Goal: Check status: Check status

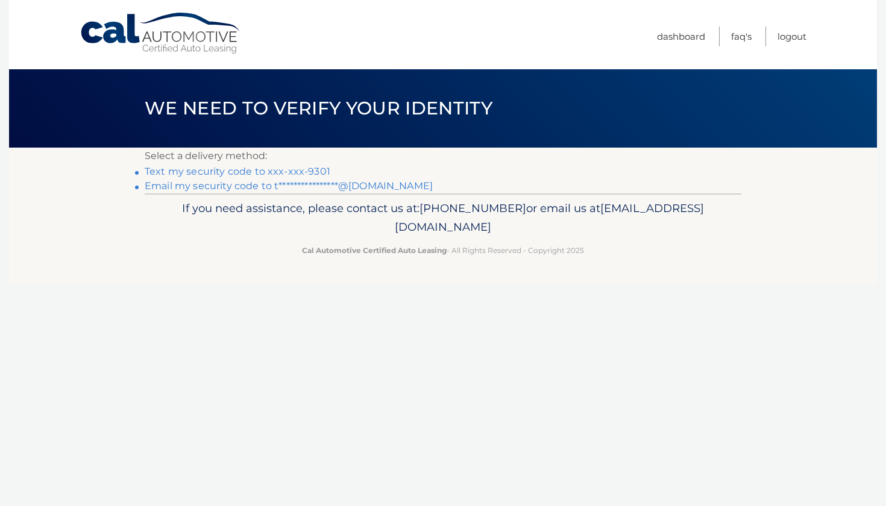
click at [373, 184] on link "**********" at bounding box center [289, 185] width 288 height 11
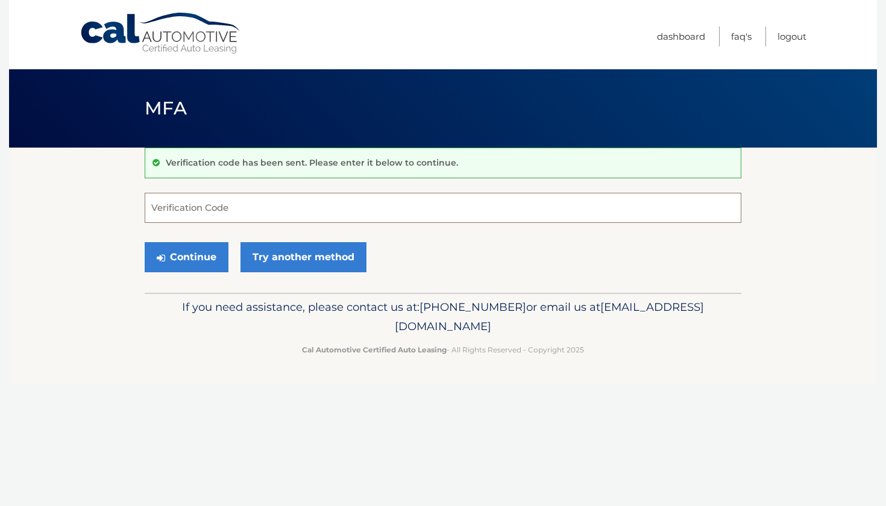
paste input "360926"
click at [192, 260] on button "Continue" at bounding box center [187, 257] width 84 height 30
type input "360926"
click at [192, 271] on button "Continue" at bounding box center [187, 257] width 84 height 30
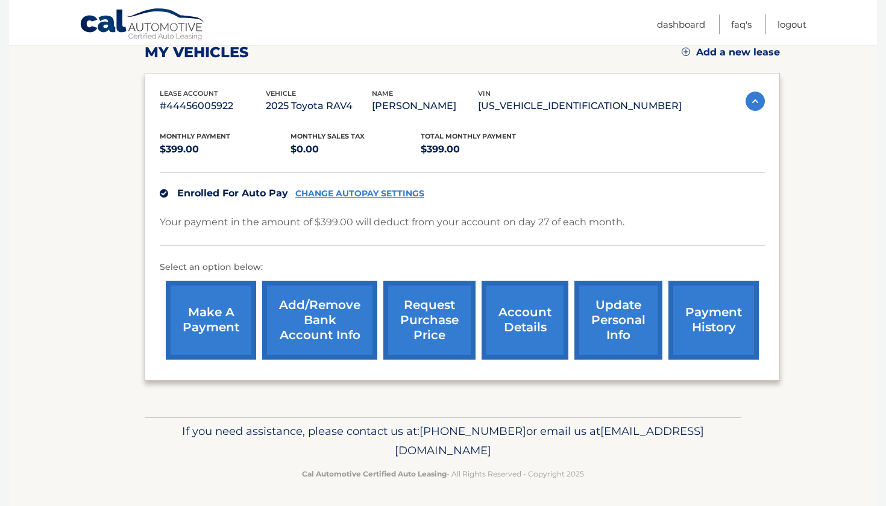
scroll to position [176, 0]
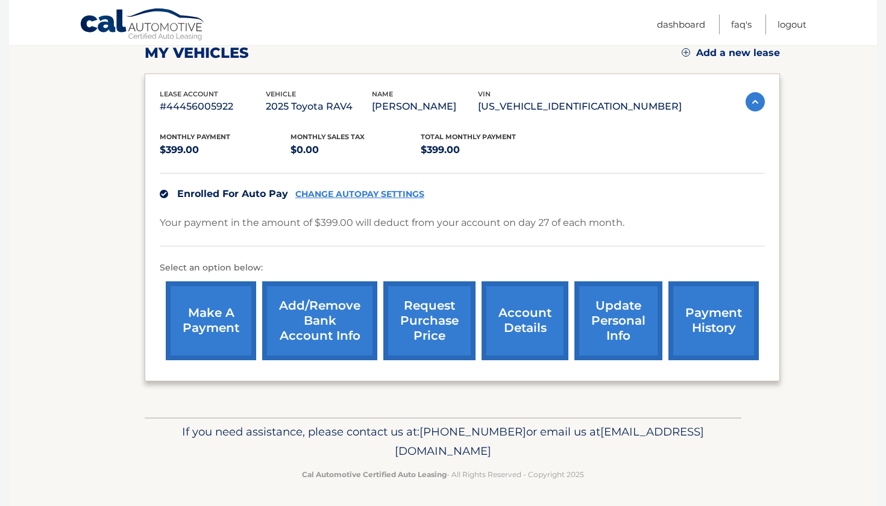
click at [733, 316] on link "payment history" at bounding box center [714, 321] width 90 height 79
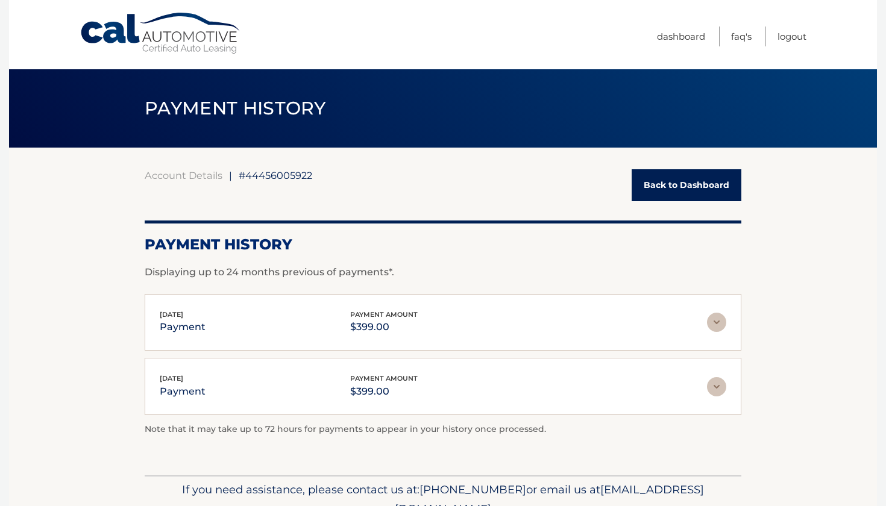
click at [727, 314] on html "Cal Automotive Menu Dashboard FAQ's Logout |" at bounding box center [443, 253] width 886 height 506
